Goal: Information Seeking & Learning: Learn about a topic

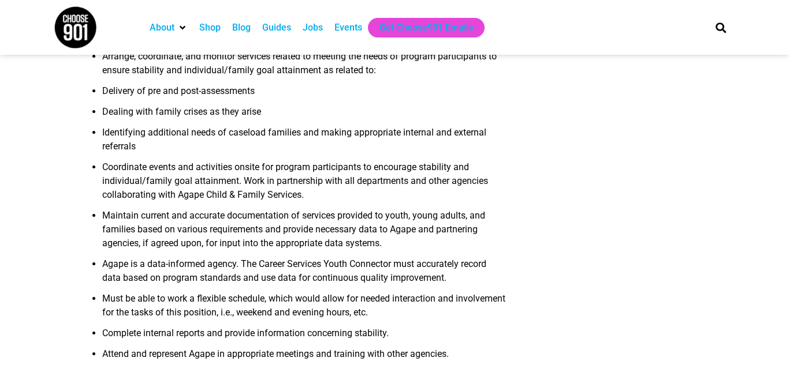
scroll to position [511, 0]
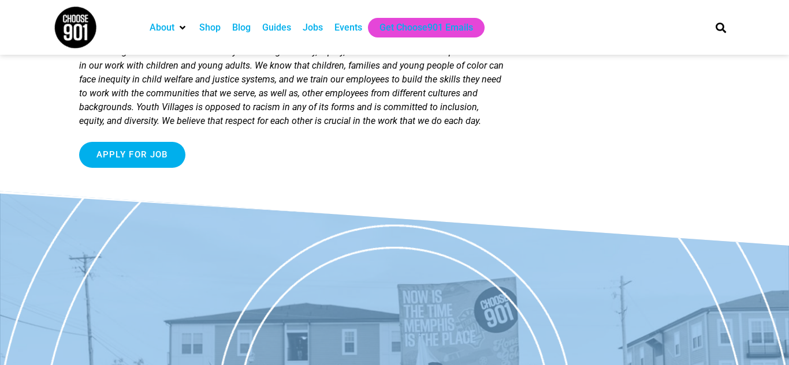
scroll to position [1193, 0]
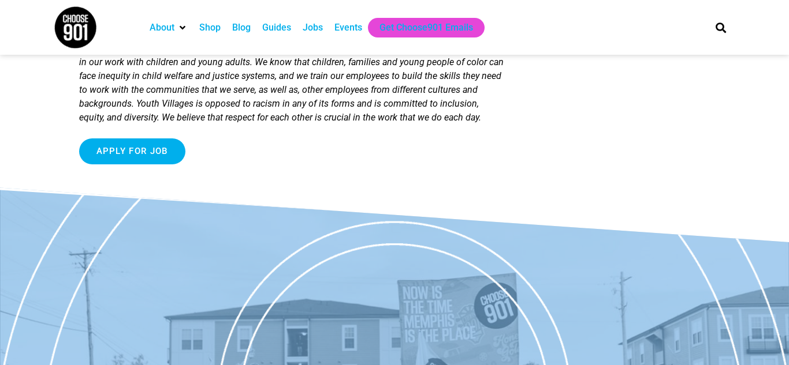
click at [321, 29] on div "Jobs" at bounding box center [312, 28] width 20 height 14
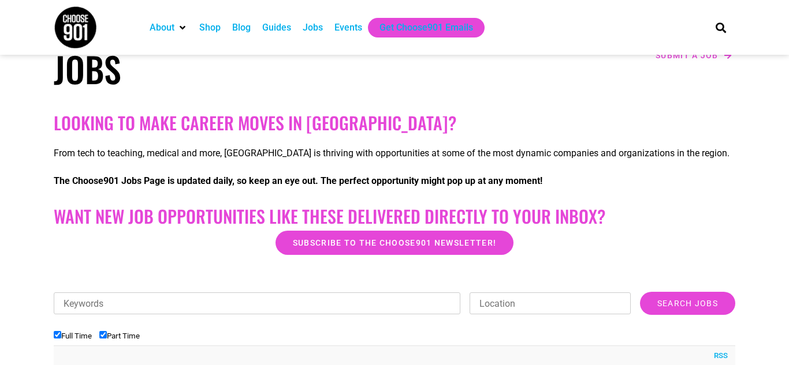
scroll to position [149, 0]
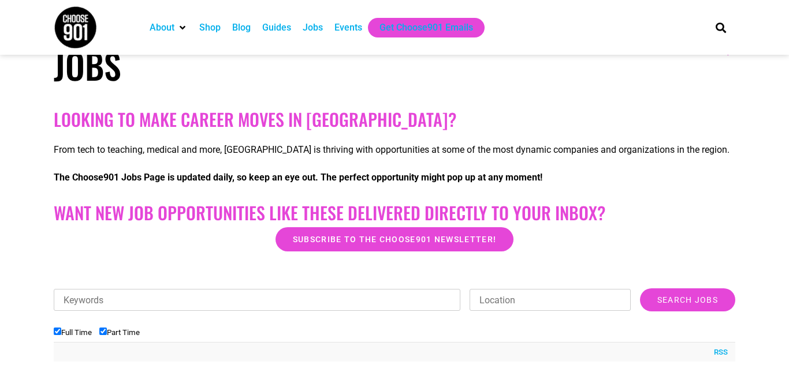
click at [312, 31] on div "Jobs" at bounding box center [312, 28] width 20 height 14
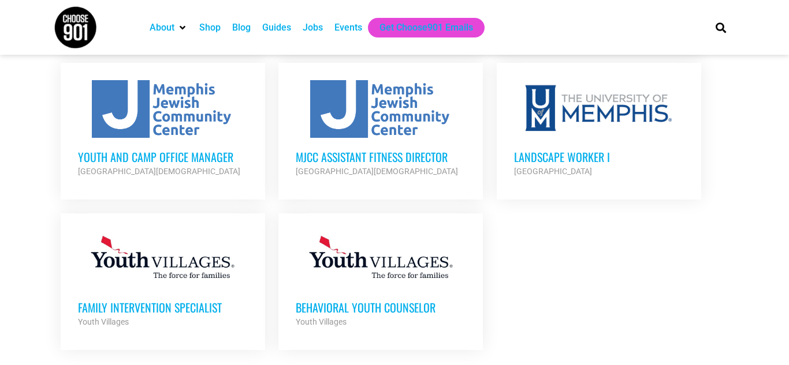
scroll to position [1313, 0]
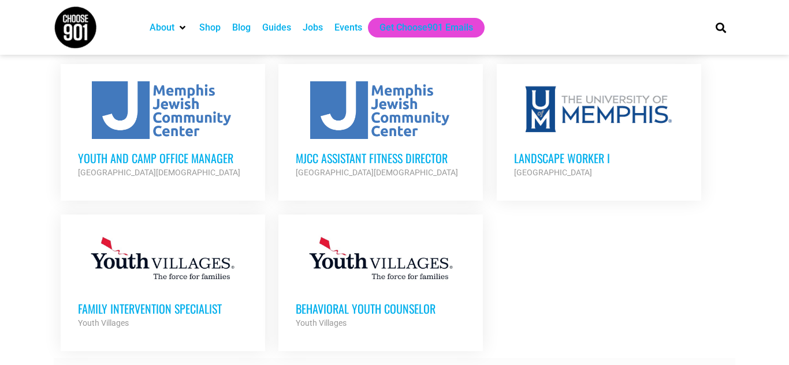
click at [371, 365] on strong "Load more listings" at bounding box center [397, 371] width 89 height 9
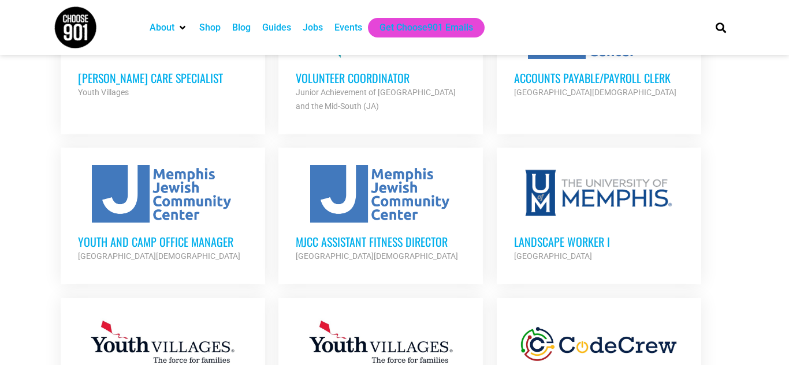
scroll to position [1223, 0]
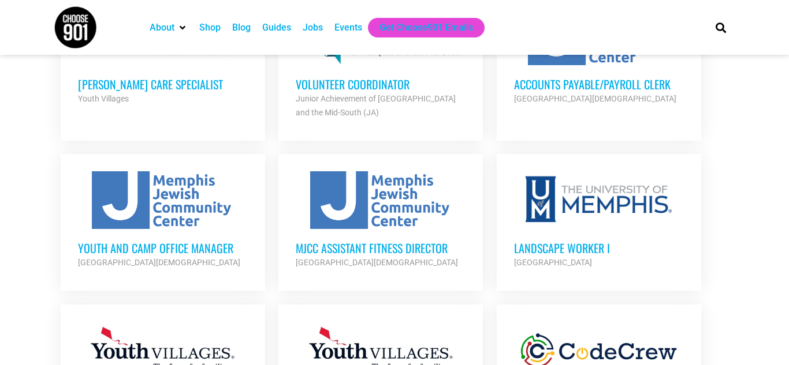
click at [553, 171] on div at bounding box center [599, 200] width 170 height 58
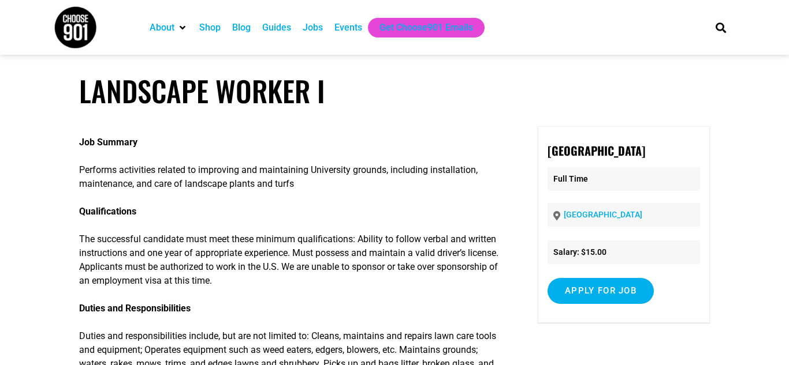
click at [236, 112] on article "Landscape Worker I Job Summary Performs activities related to improving and mai…" at bounding box center [394, 268] width 789 height 389
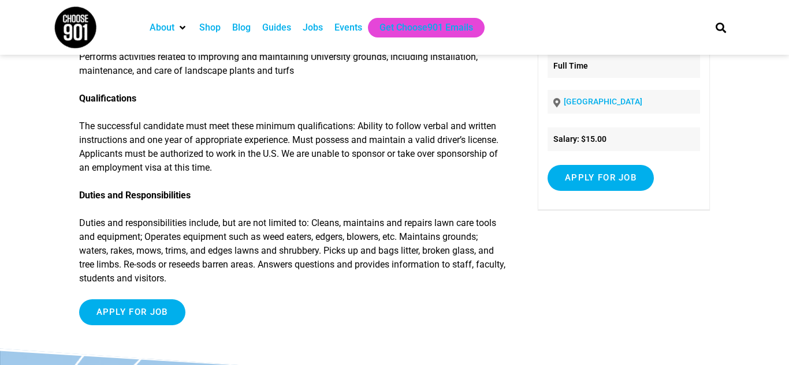
scroll to position [116, 0]
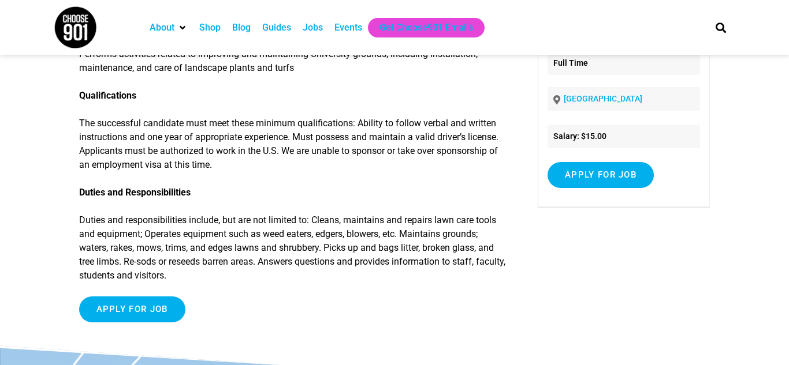
click at [308, 20] on div "Jobs" at bounding box center [313, 28] width 32 height 20
click at [312, 30] on div "Jobs" at bounding box center [312, 28] width 20 height 14
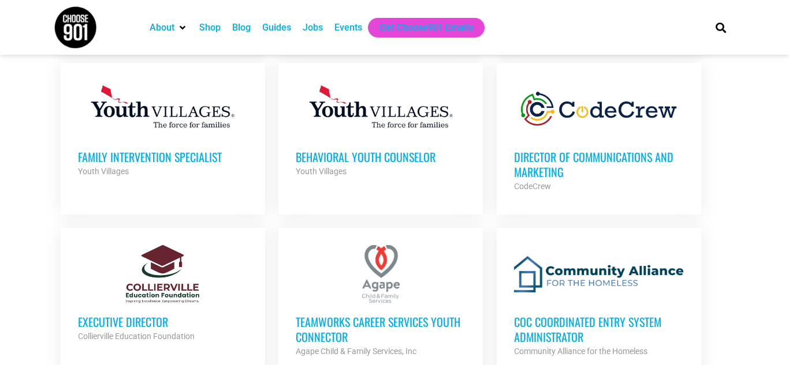
scroll to position [1464, 0]
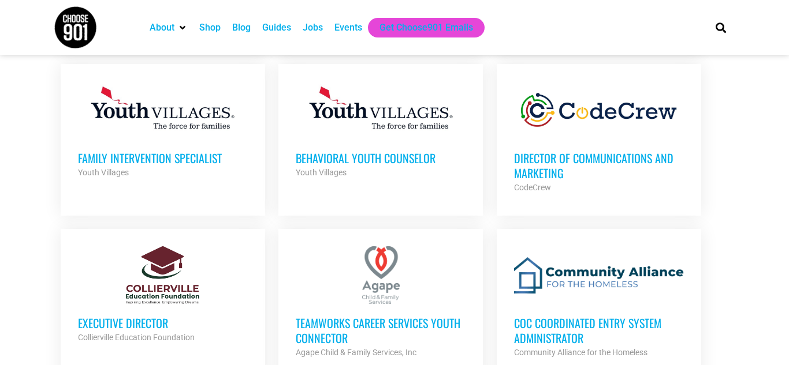
click at [377, 152] on h3 "Behavioral Youth Counselor" at bounding box center [381, 158] width 170 height 15
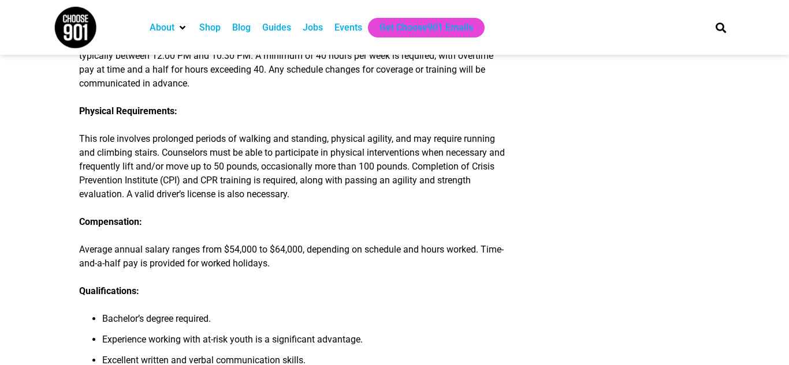
scroll to position [610, 0]
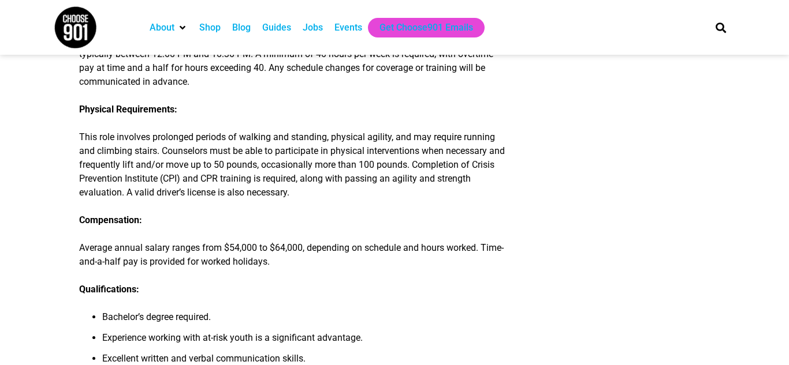
click at [397, 220] on p "Compensation:" at bounding box center [292, 221] width 427 height 14
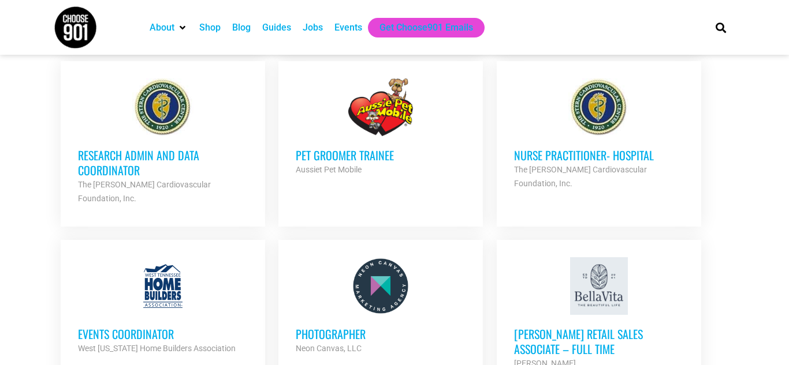
scroll to position [1799, 0]
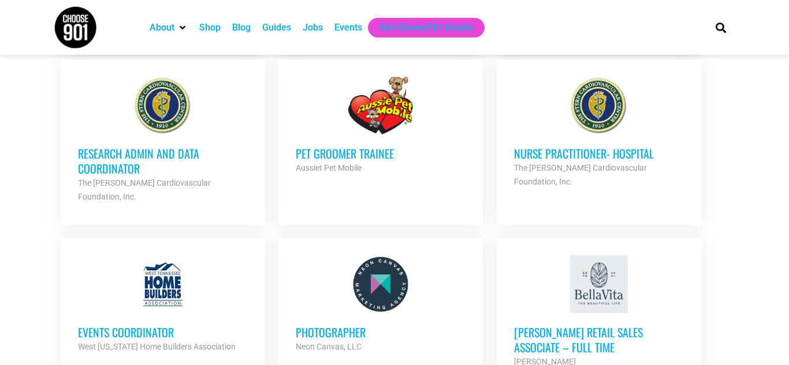
click at [365, 146] on h3 "Pet Groomer Trainee" at bounding box center [381, 153] width 170 height 15
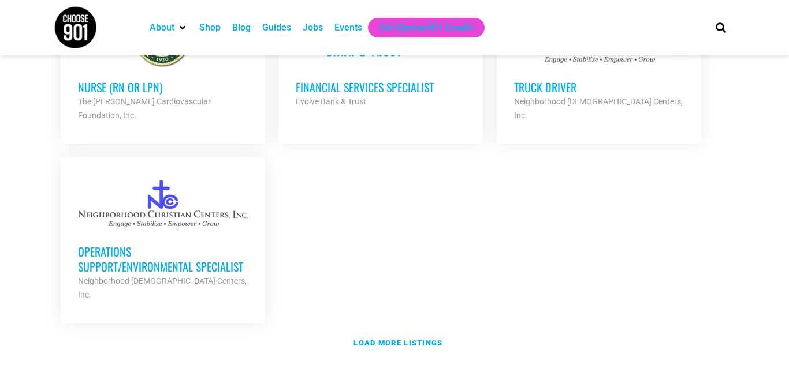
scroll to position [2523, 0]
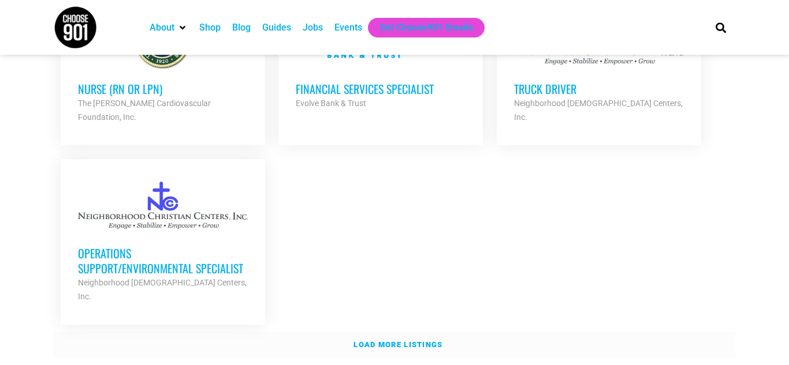
click at [422, 341] on strong "Load more listings" at bounding box center [397, 345] width 89 height 9
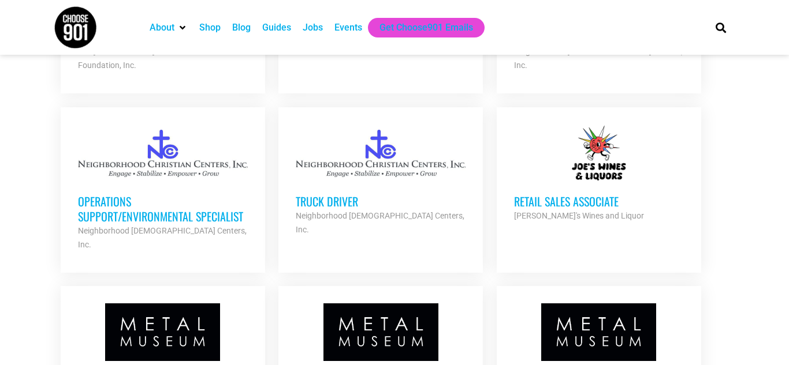
scroll to position [2574, 0]
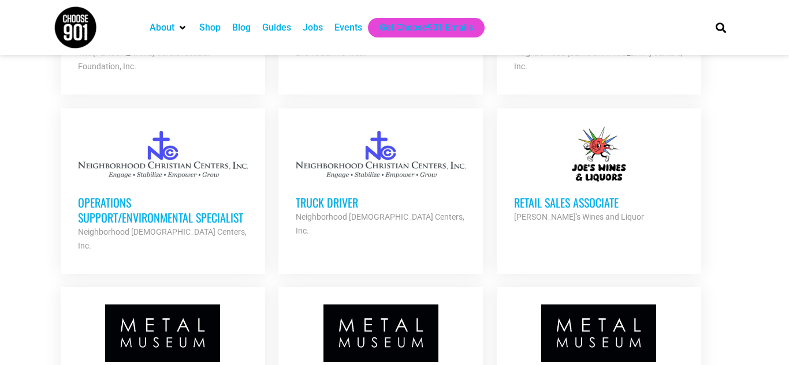
click at [536, 195] on h3 "Retail Sales Associate" at bounding box center [599, 202] width 170 height 15
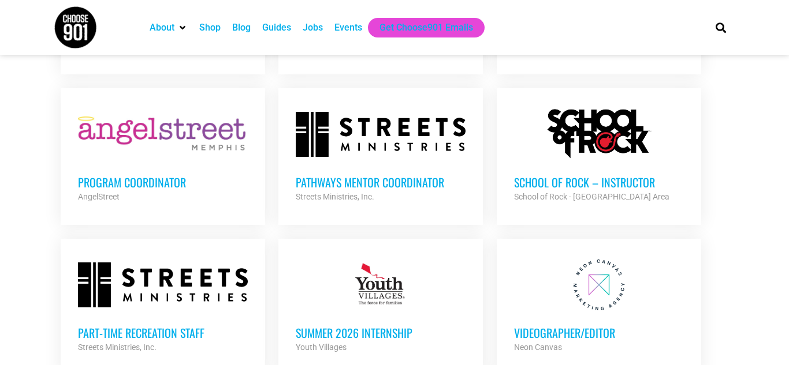
scroll to position [2923, 0]
click at [175, 326] on h3 "Part-time Recreation Staff" at bounding box center [163, 333] width 170 height 15
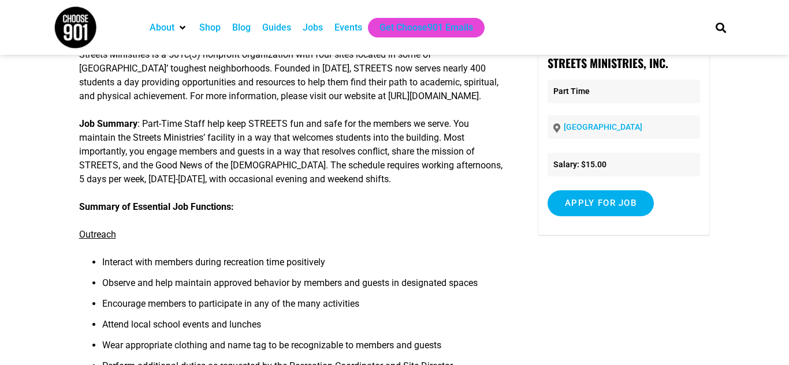
scroll to position [90, 0]
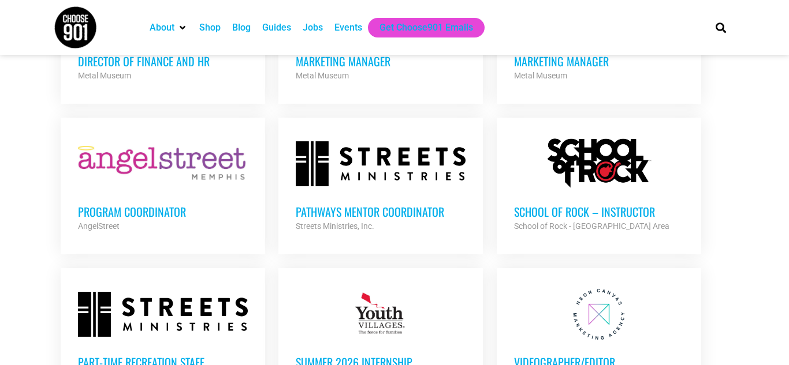
scroll to position [2893, 0]
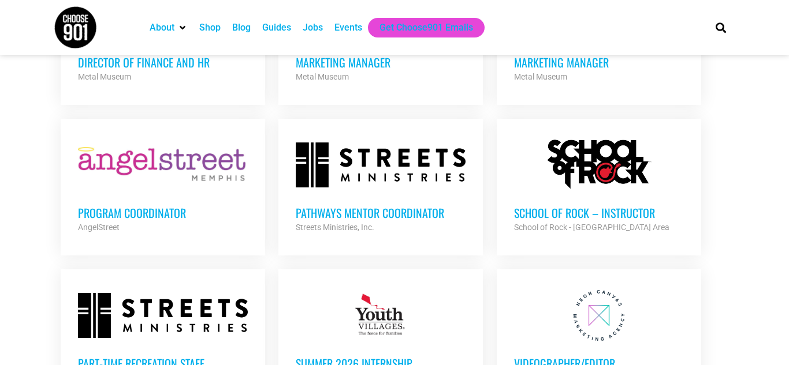
click at [128, 206] on h3 "Program Coordinator" at bounding box center [163, 213] width 170 height 15
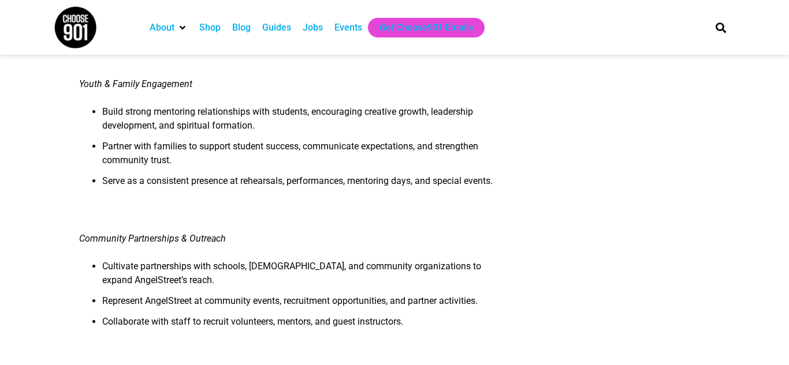
scroll to position [547, 0]
